Goal: Navigation & Orientation: Find specific page/section

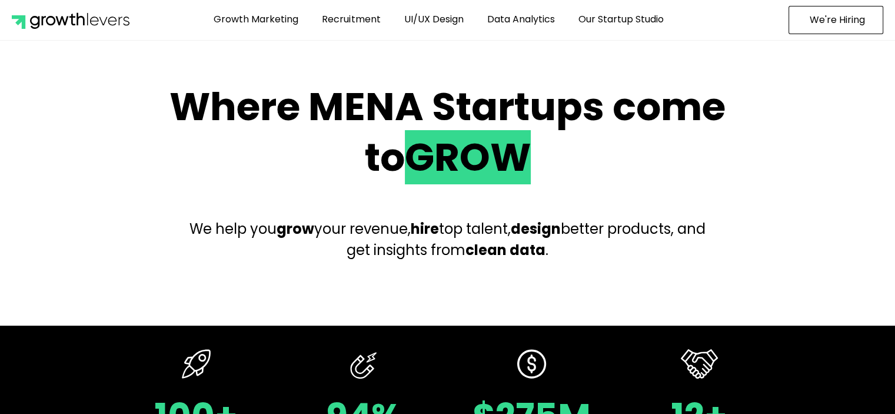
click at [836, 22] on span "We're Hiring" at bounding box center [837, 19] width 55 height 9
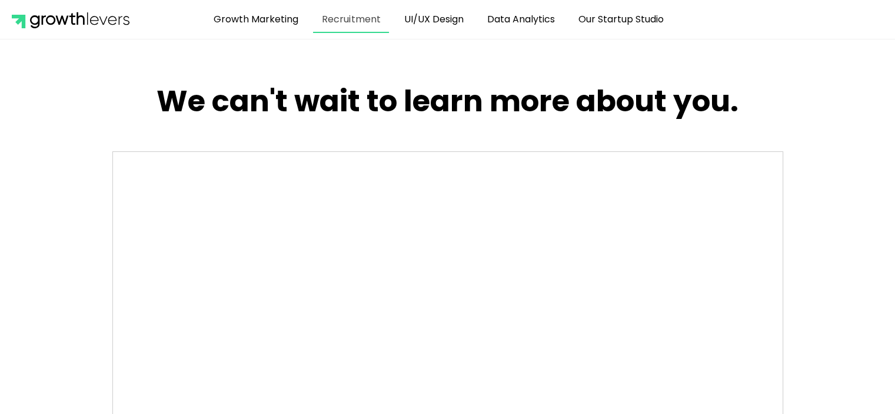
click at [336, 15] on link "Recruitment" at bounding box center [351, 19] width 76 height 27
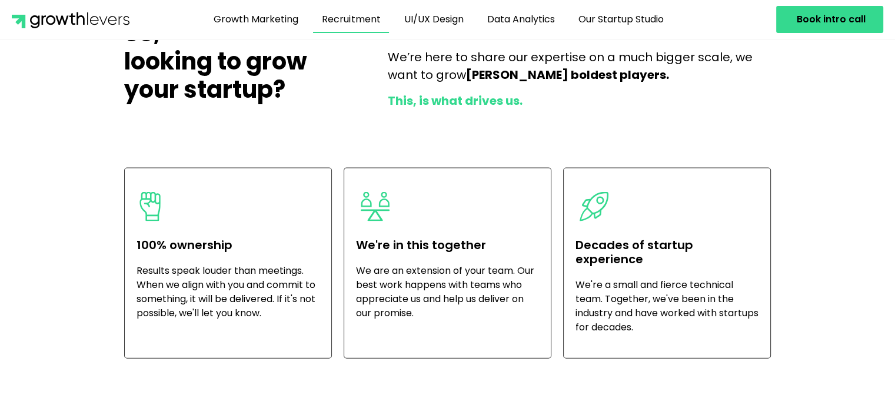
scroll to position [2506, 0]
